Goal: Task Accomplishment & Management: Complete application form

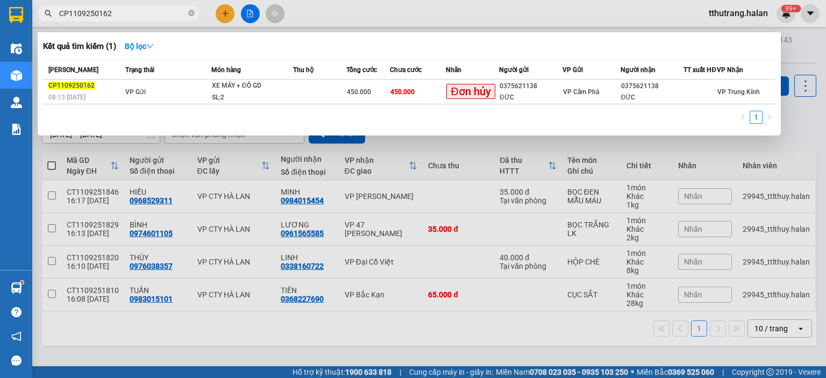
click at [190, 12] on icon "close-circle" at bounding box center [191, 13] width 6 height 6
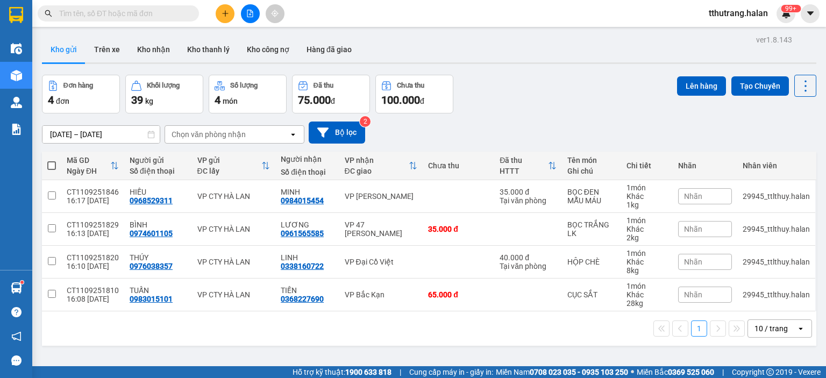
click at [125, 15] on input "text" at bounding box center [122, 14] width 127 height 12
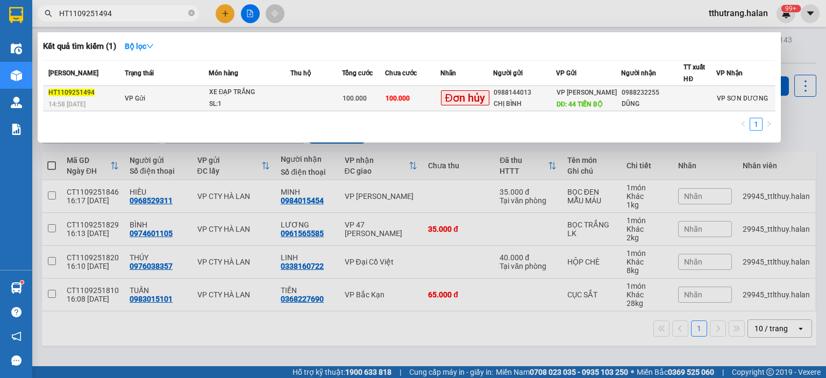
type input "HT1109251494"
click at [283, 95] on div "XE ĐẠP TRẮNG" at bounding box center [249, 93] width 81 height 12
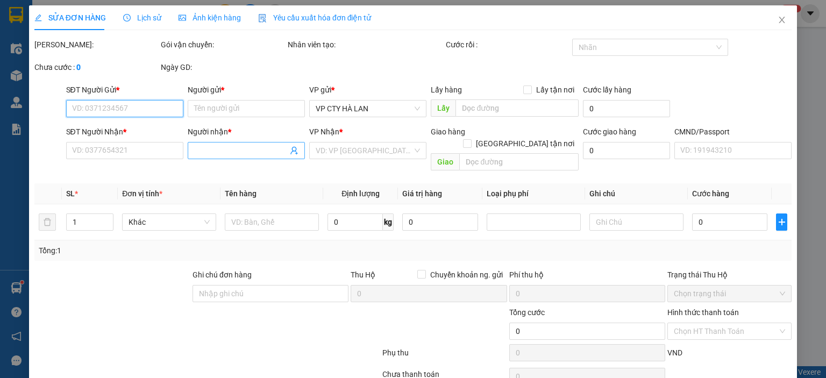
type input "0988144013"
type input "CHỊ BÌNH"
type input "44 TIẾN BỘ"
type input "0988232255"
type input "DŨNG"
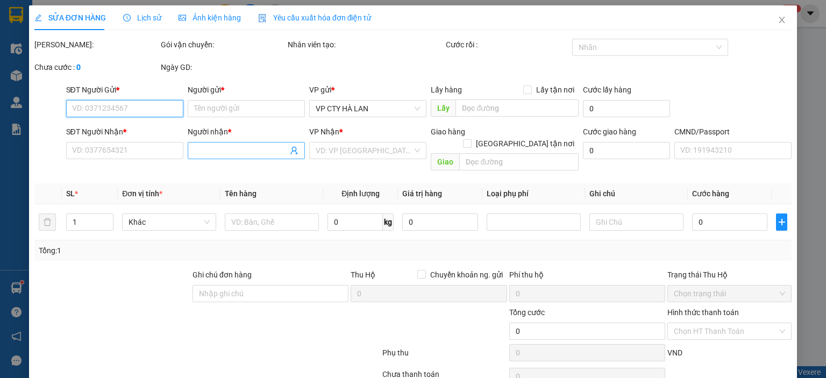
type input "100.000"
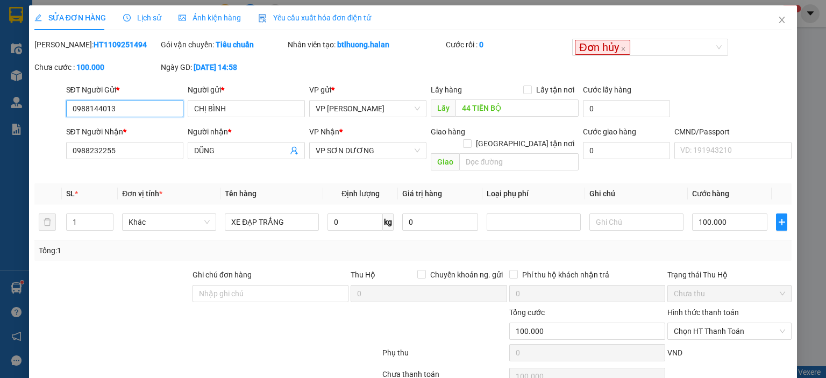
scroll to position [42, 0]
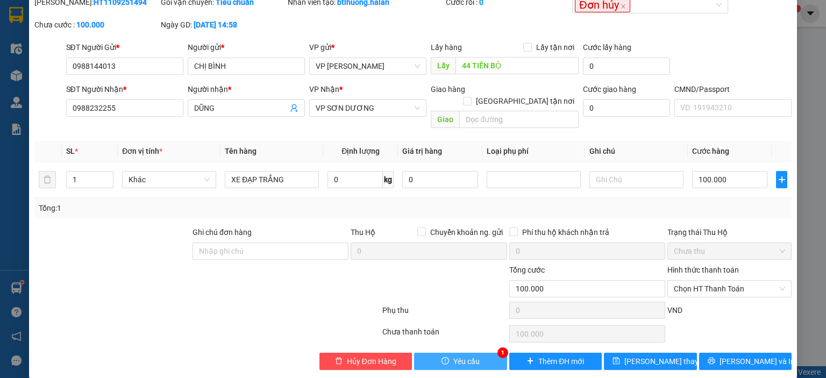
click at [445, 357] on icon "exclamation-circle" at bounding box center [445, 361] width 8 height 8
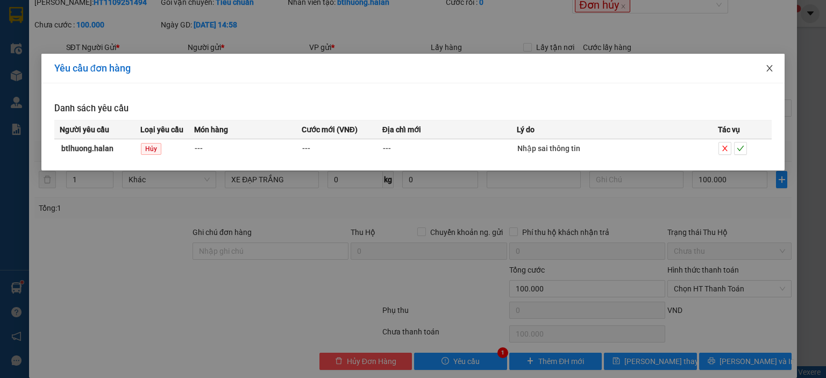
click at [770, 67] on icon "close" at bounding box center [770, 68] width 6 height 6
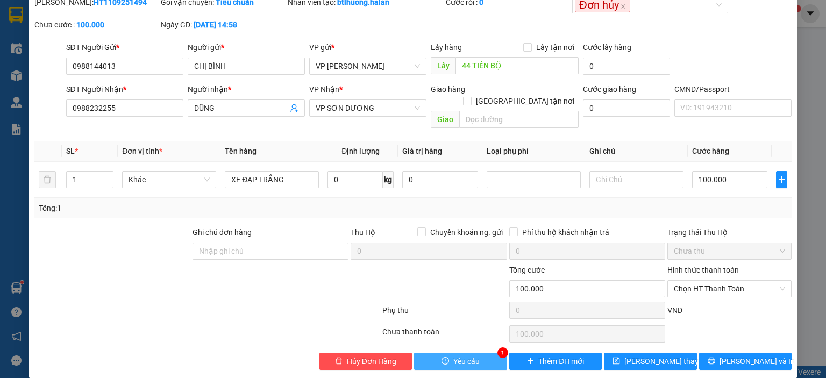
scroll to position [0, 0]
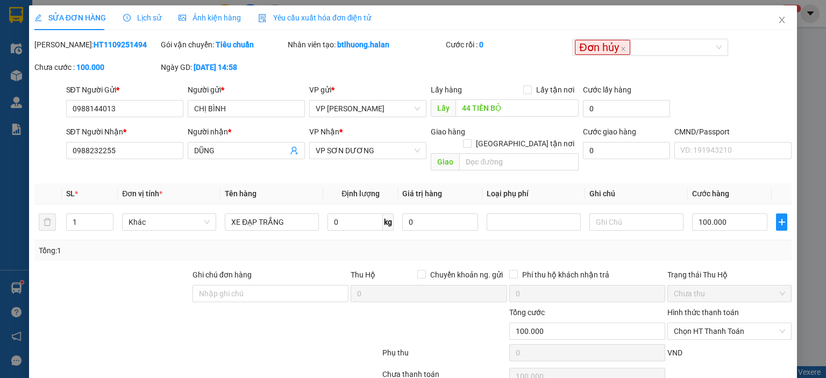
drag, startPoint x: 118, startPoint y: 41, endPoint x: 61, endPoint y: 47, distance: 57.2
click at [61, 47] on div "Mã ĐH: HT1109251494" at bounding box center [96, 45] width 124 height 12
copy b "HT1109251494"
drag, startPoint x: 118, startPoint y: 113, endPoint x: 135, endPoint y: 108, distance: 17.9
click at [122, 111] on input "0988144013" at bounding box center [124, 108] width 117 height 17
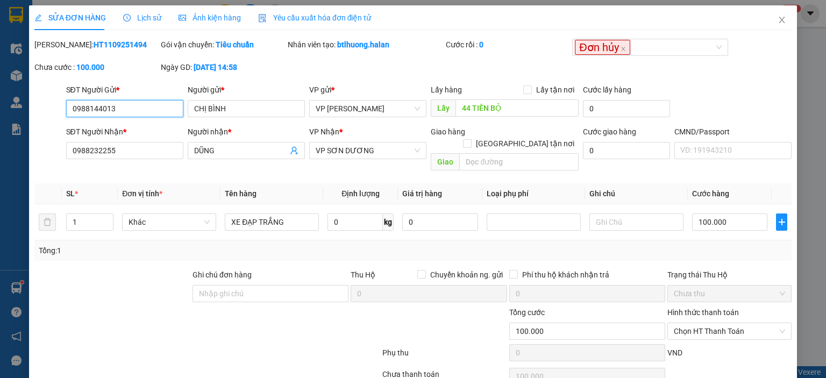
drag, startPoint x: 135, startPoint y: 108, endPoint x: 59, endPoint y: 111, distance: 76.9
click at [58, 108] on div "SĐT Người Gửi * 0988144013 0988144013 Người gửi * CHỊ BÌNH VP gửi * VP [PERSON_…" at bounding box center [412, 103] width 759 height 38
drag, startPoint x: 390, startPoint y: 46, endPoint x: 336, endPoint y: 48, distance: 54.3
click at [336, 48] on div "Nhân viên tạo: btlhuong.halan" at bounding box center [366, 45] width 156 height 12
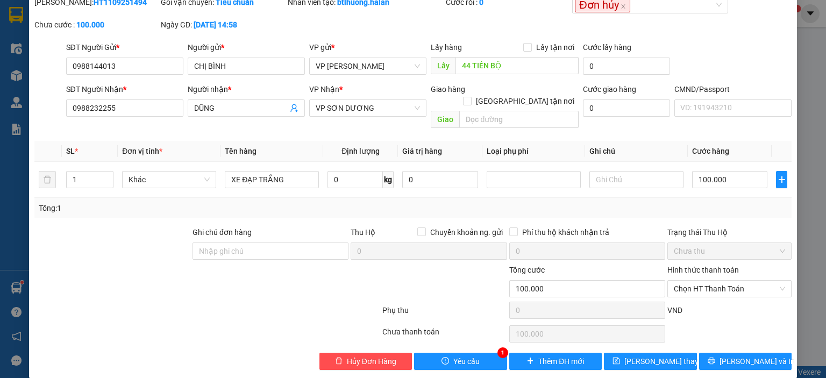
click at [443, 339] on div "Total Paid Fee 0 Total UnPaid Fee 100.000 Cash Collection Total Fee Mã ĐH: HT11…" at bounding box center [412, 183] width 757 height 374
drag, startPoint x: 447, startPoint y: 347, endPoint x: 460, endPoint y: 337, distance: 16.5
click at [447, 353] on button "Yêu cầu" at bounding box center [460, 361] width 93 height 17
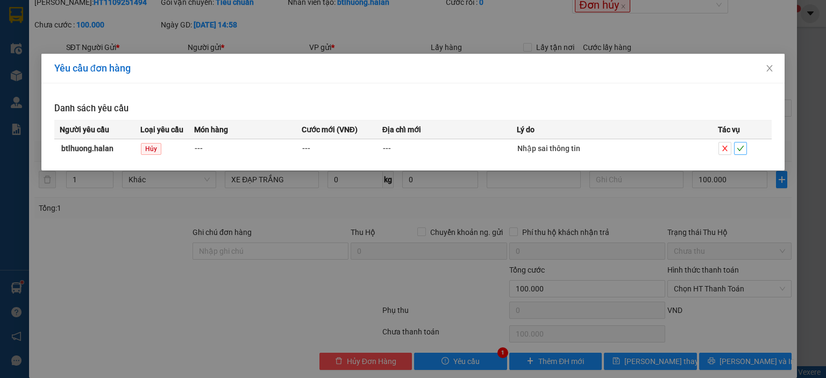
click at [741, 148] on icon "check" at bounding box center [741, 149] width 8 height 8
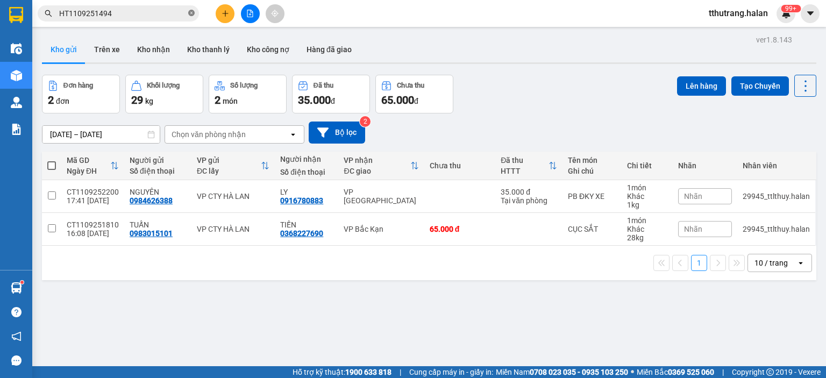
click at [184, 15] on input "HT1109251494" at bounding box center [122, 14] width 127 height 12
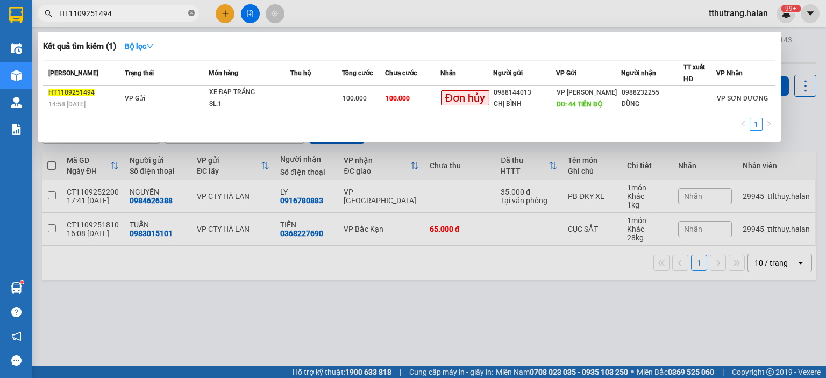
click at [193, 14] on icon "close-circle" at bounding box center [191, 13] width 6 height 6
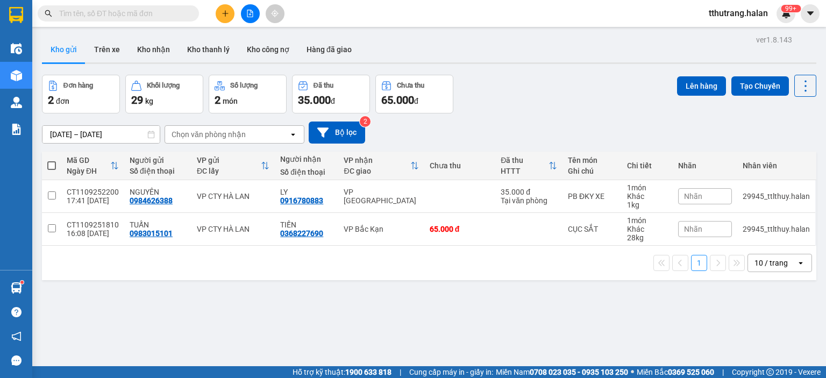
paste input "TKC1109250932"
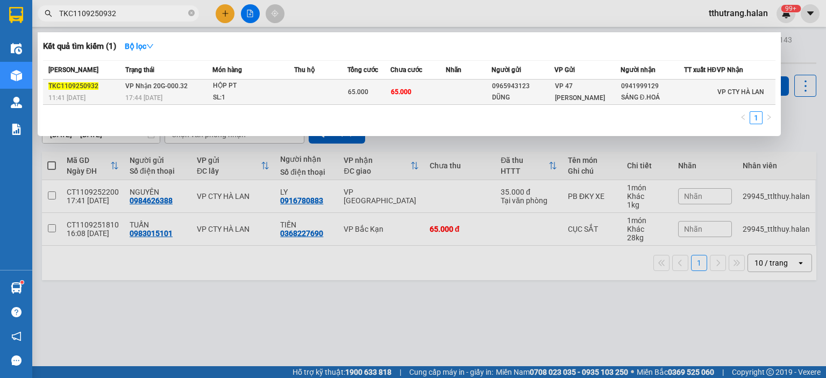
type input "TKC1109250932"
click at [135, 85] on td "VP Nhận 20G-000.32 17:44 [DATE]" at bounding box center [168, 92] width 90 height 25
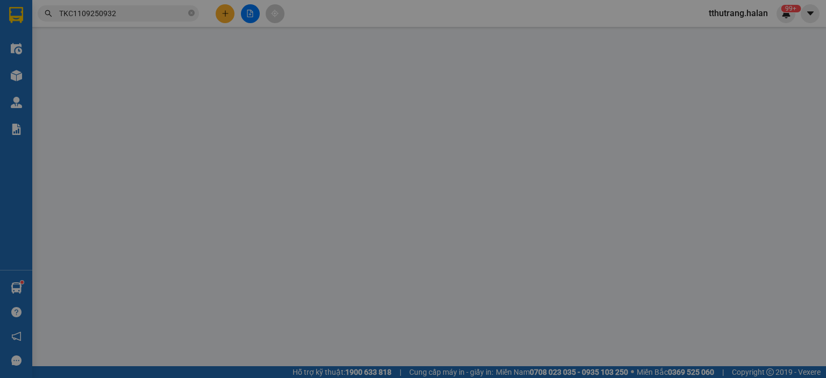
type input "0965943123"
type input "DŨNG"
type input "0941999129"
type input "SÁNG Đ.HOÁ"
type input "65.000"
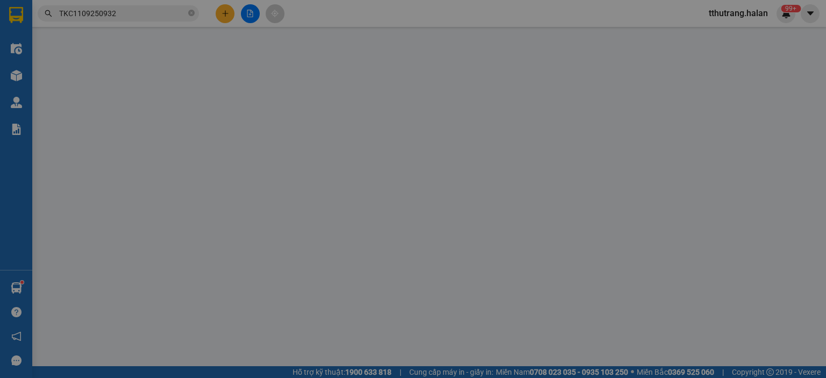
type input "65.000"
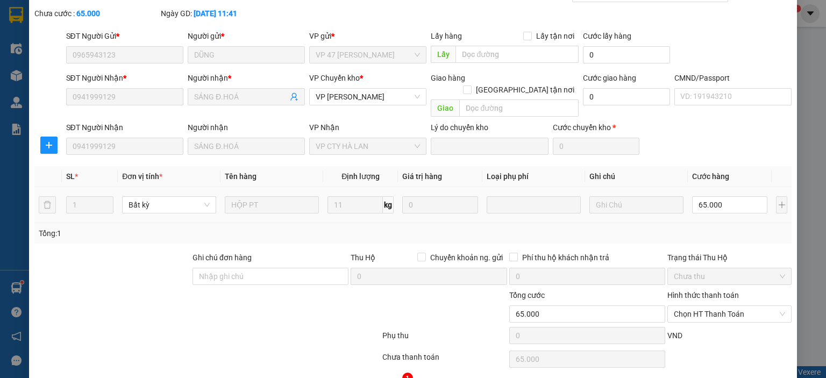
scroll to position [79, 0]
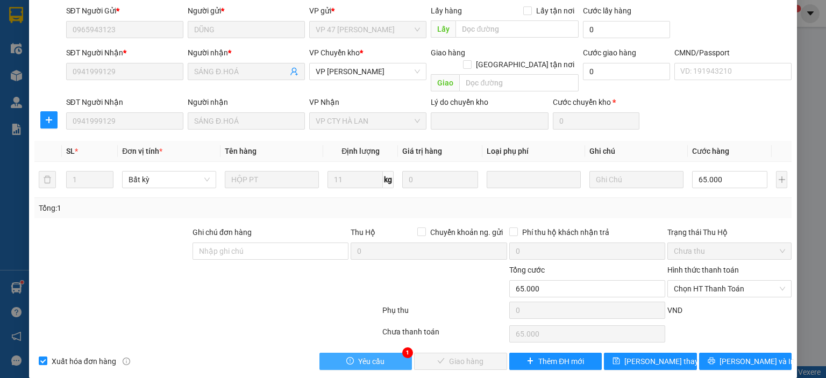
click at [376, 353] on button "Yêu cầu" at bounding box center [365, 361] width 93 height 17
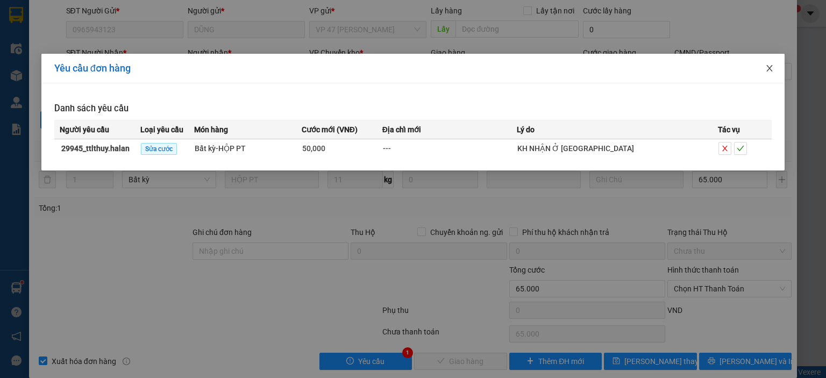
click at [768, 69] on icon "close" at bounding box center [769, 68] width 9 height 9
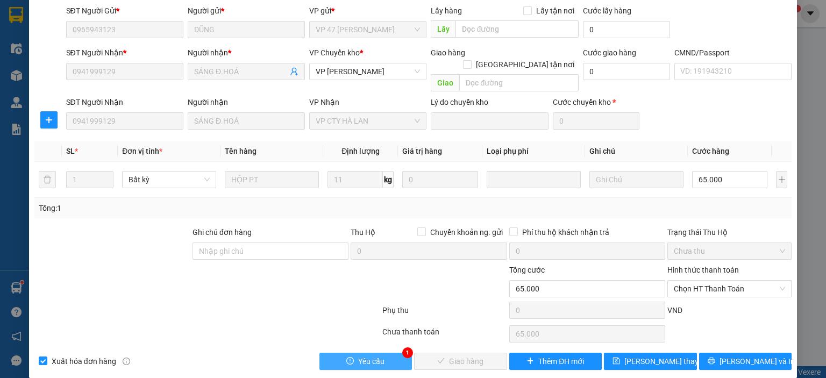
click at [378, 355] on span "Yêu cầu" at bounding box center [371, 361] width 26 height 12
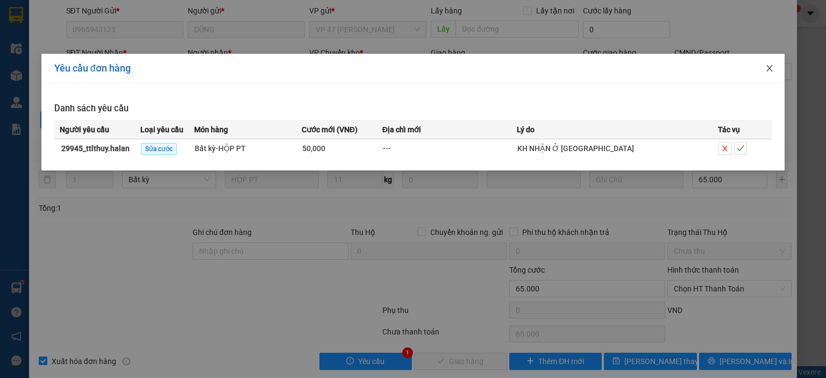
click at [769, 72] on icon "close" at bounding box center [769, 68] width 9 height 9
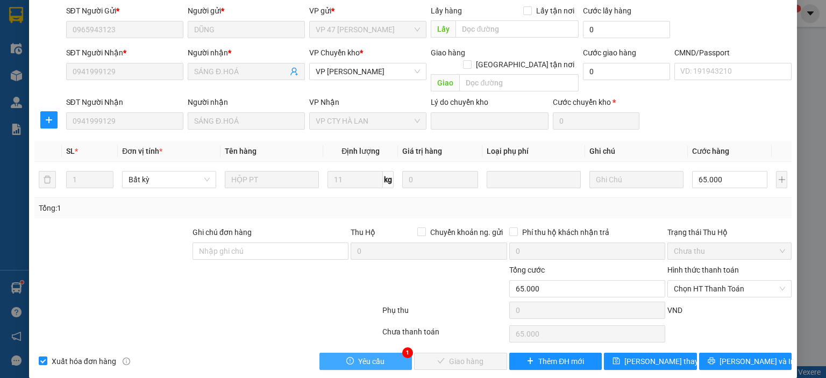
scroll to position [0, 0]
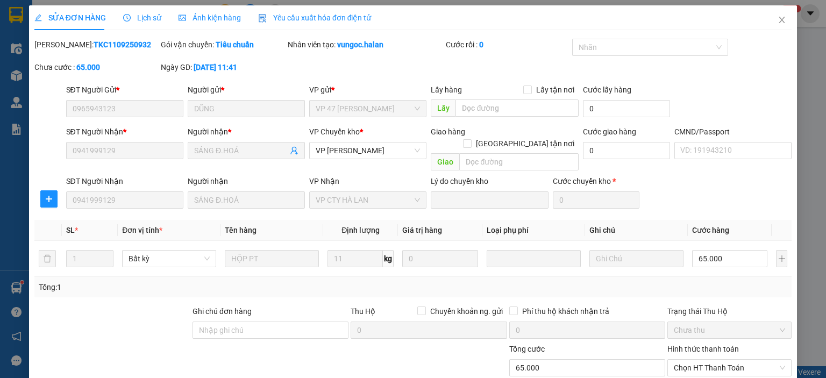
click at [132, 60] on div "Mã ĐH: TKC1109250932" at bounding box center [96, 50] width 126 height 23
drag, startPoint x: 95, startPoint y: 51, endPoint x: 61, endPoint y: 49, distance: 33.4
click at [61, 49] on div "Mã ĐH: TKC1109250932" at bounding box center [96, 45] width 124 height 12
copy b "TKC1109250932"
drag, startPoint x: 385, startPoint y: 41, endPoint x: 334, endPoint y: 47, distance: 50.9
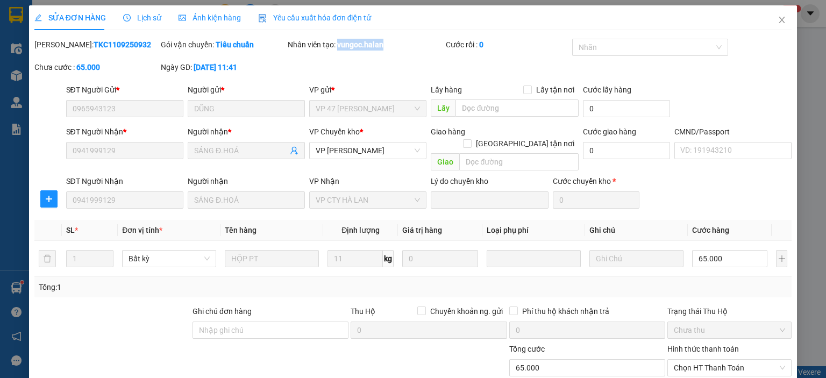
click at [334, 47] on div "Nhân viên tạo: vungoc.halan" at bounding box center [366, 45] width 156 height 12
copy b "vungoc.halan"
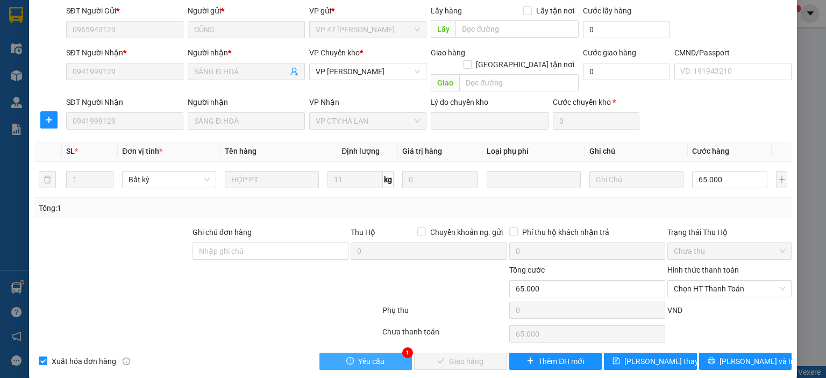
click at [387, 353] on button "Yêu cầu" at bounding box center [365, 361] width 93 height 17
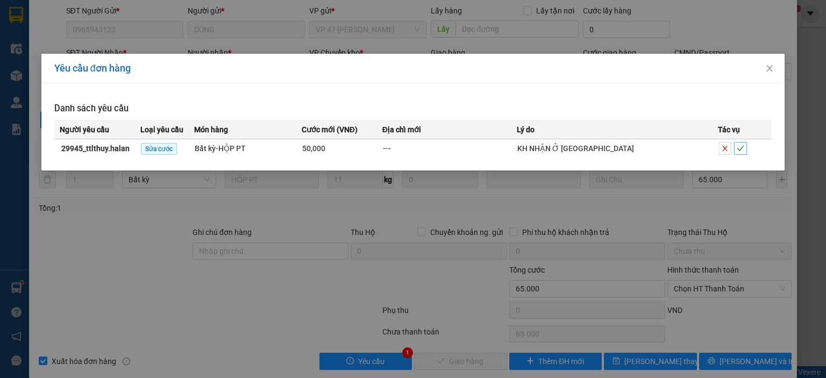
click at [741, 148] on icon "check" at bounding box center [741, 149] width 8 height 8
